Goal: Task Accomplishment & Management: Use online tool/utility

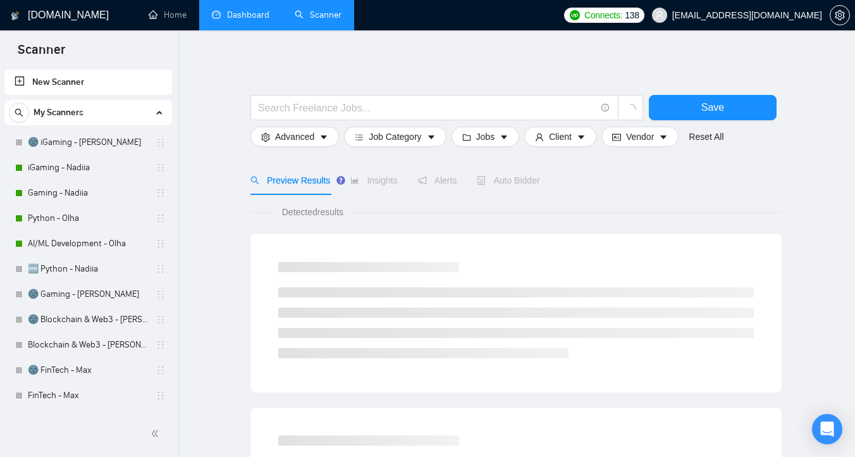
click at [233, 15] on link "Dashboard" at bounding box center [241, 14] width 58 height 11
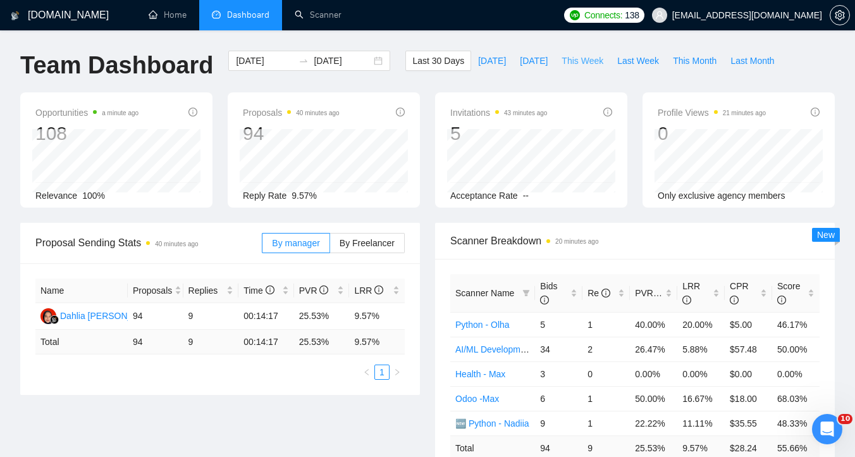
click at [580, 63] on span "This Week" at bounding box center [583, 61] width 42 height 14
type input "2025-10-13"
type input "2025-10-19"
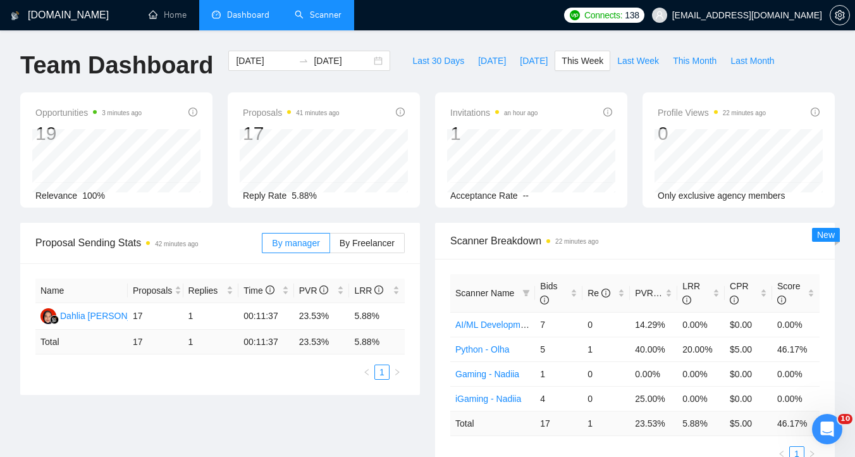
click at [314, 15] on link "Scanner" at bounding box center [318, 14] width 47 height 11
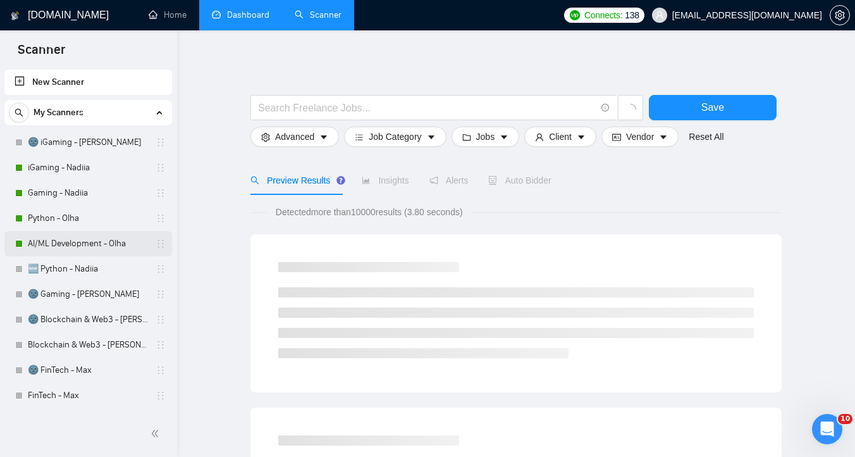
click at [109, 240] on link "AI/ML Development - Olha" at bounding box center [88, 243] width 120 height 25
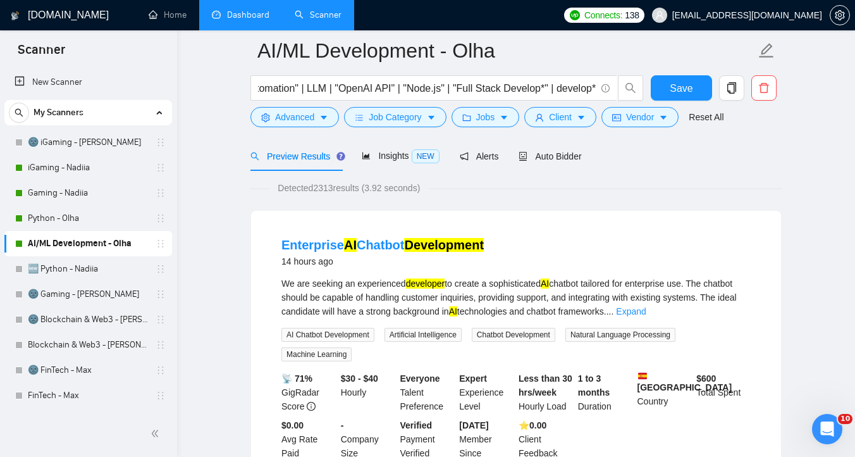
scroll to position [90, 0]
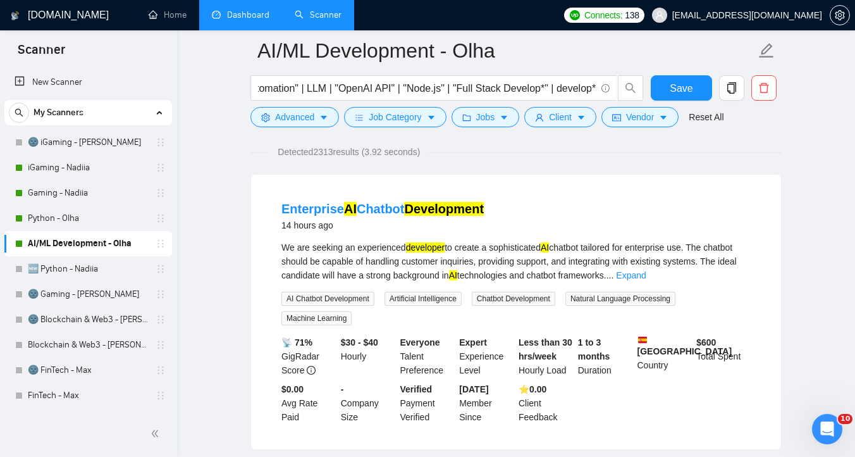
click at [241, 20] on link "Dashboard" at bounding box center [241, 14] width 58 height 11
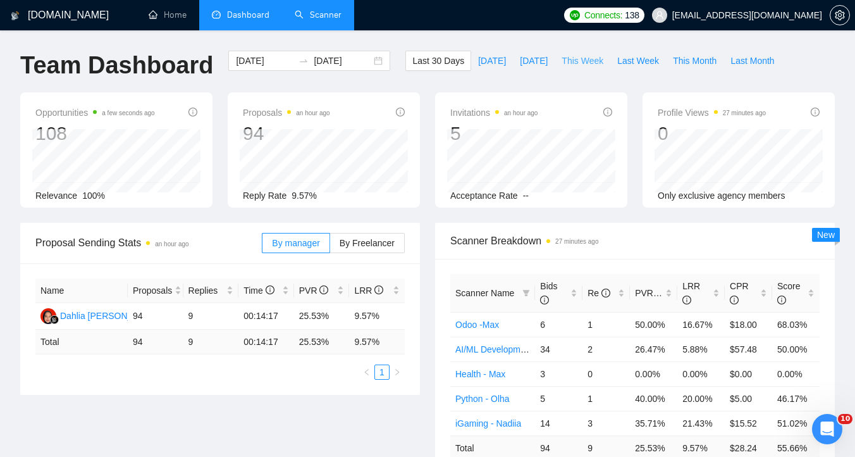
click at [571, 63] on span "This Week" at bounding box center [583, 61] width 42 height 14
type input "2025-10-13"
type input "2025-10-19"
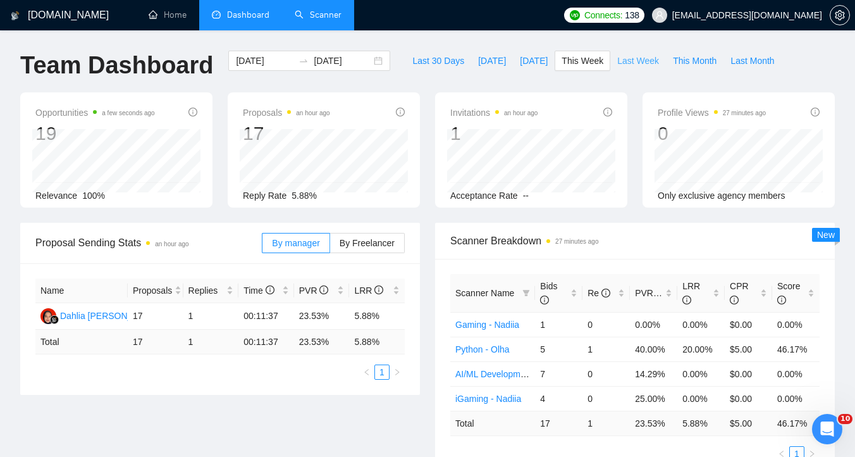
click at [633, 62] on span "Last Week" at bounding box center [639, 61] width 42 height 14
type input "2025-10-06"
type input "2025-10-12"
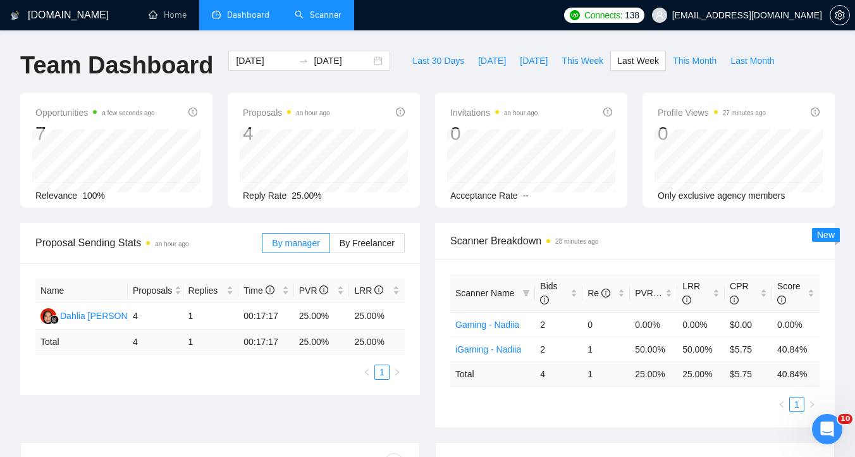
click at [337, 16] on link "Scanner" at bounding box center [318, 14] width 47 height 11
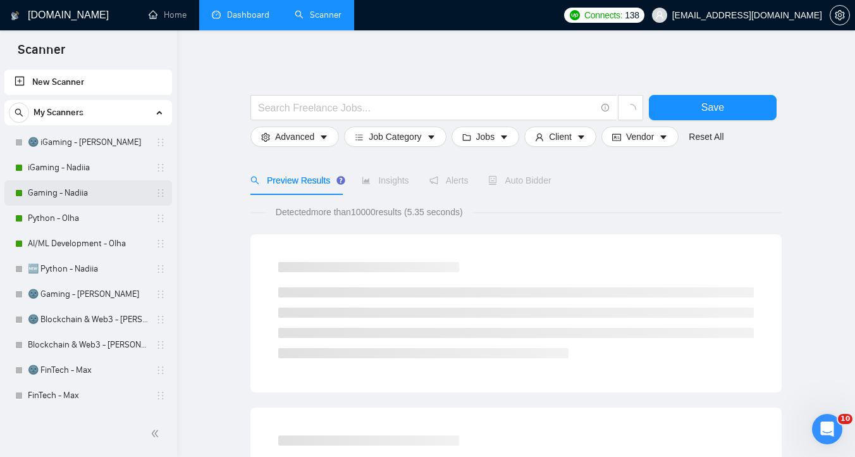
click at [77, 202] on link "Gaming - Nadiia" at bounding box center [88, 192] width 120 height 25
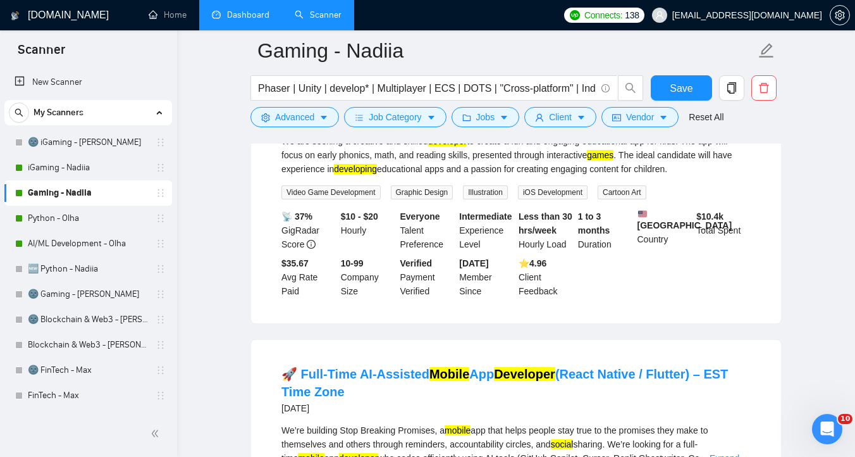
scroll to position [162, 0]
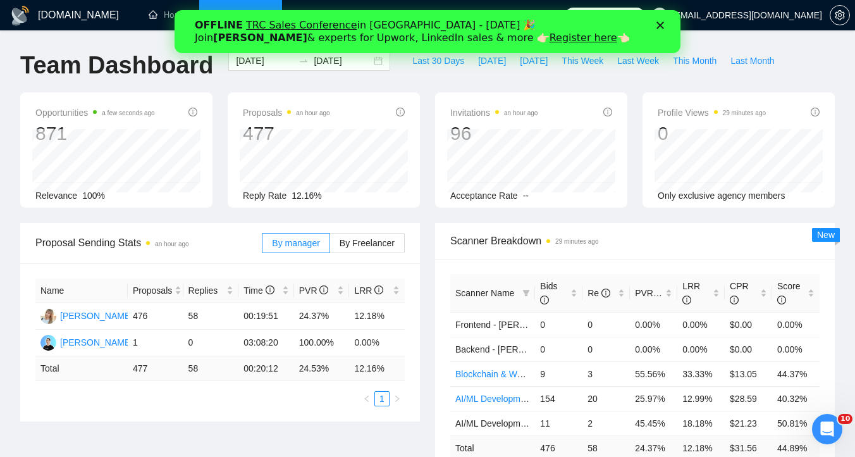
click at [663, 24] on icon "Close" at bounding box center [661, 26] width 8 height 8
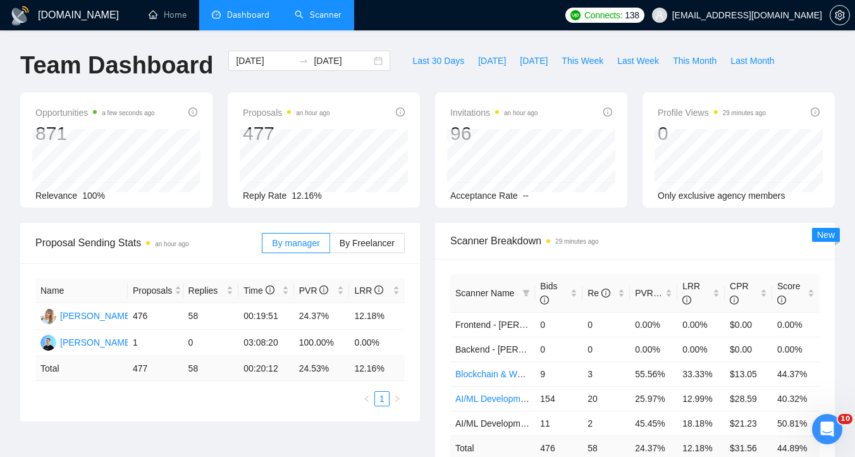
click at [321, 18] on link "Scanner" at bounding box center [318, 14] width 47 height 11
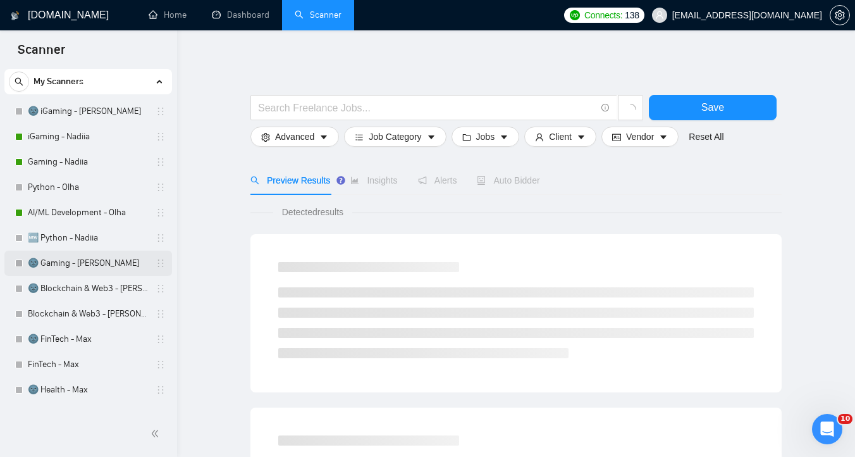
scroll to position [38, 0]
